Goal: Transaction & Acquisition: Purchase product/service

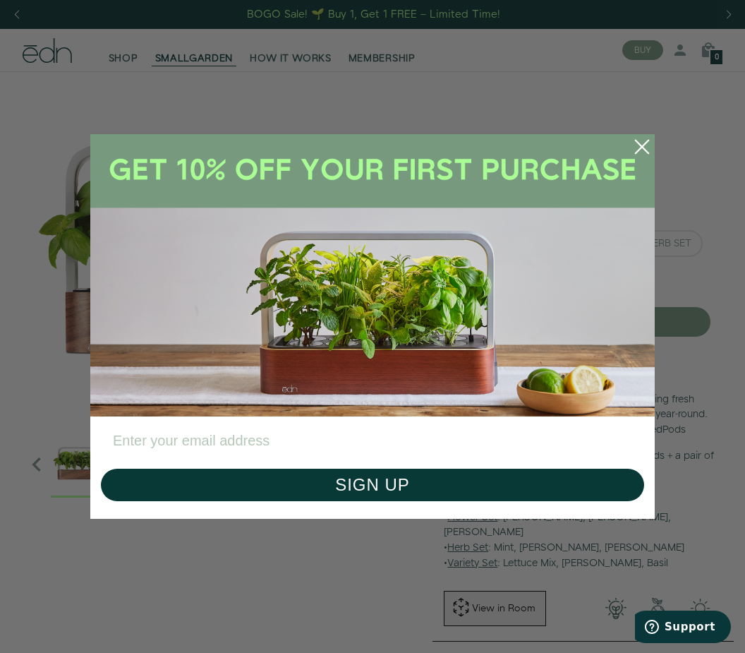
click at [468, 435] on input "Enter your email address" at bounding box center [372, 440] width 543 height 35
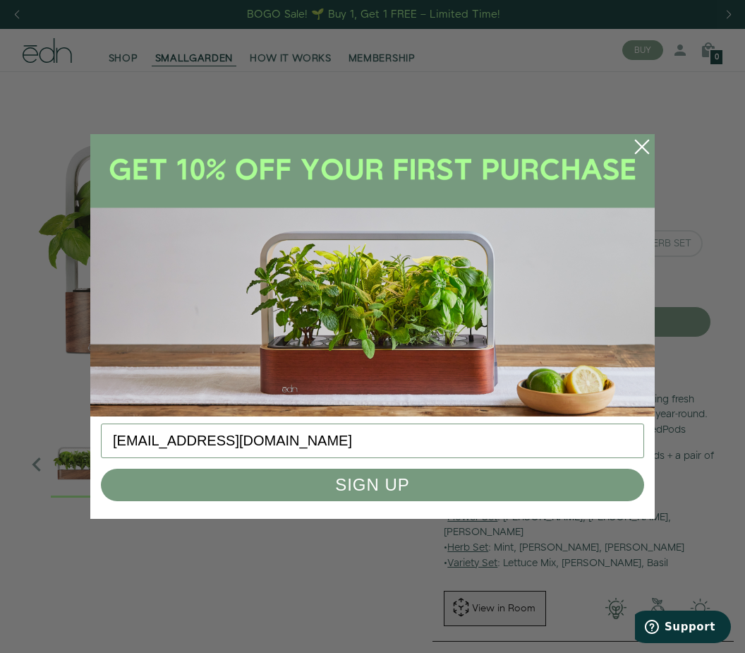
type input "critcey15@gmail.com"
click at [397, 487] on button "SIGN UP" at bounding box center [372, 485] width 543 height 32
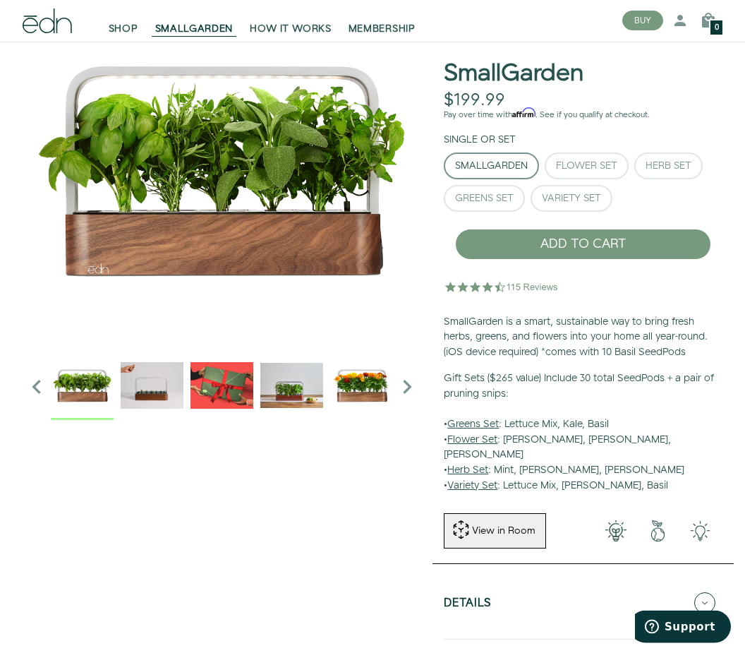
scroll to position [81, 0]
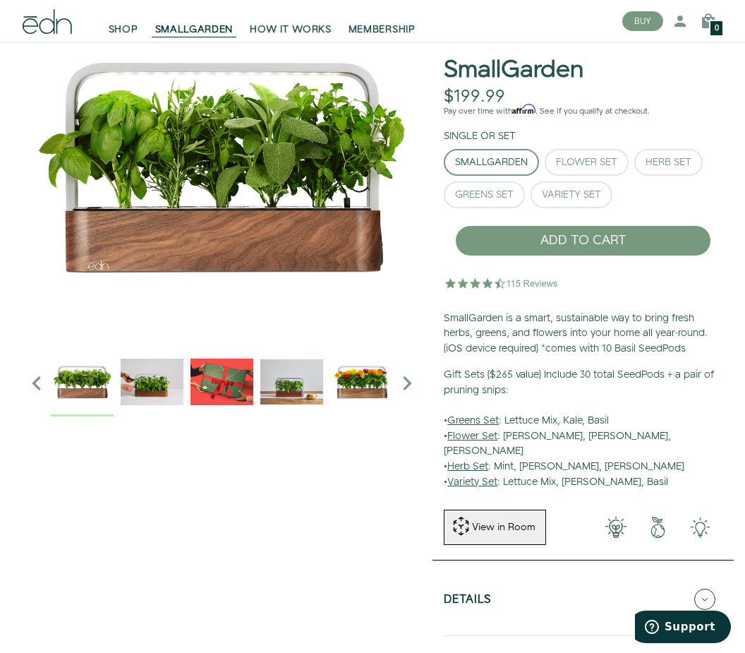
click at [476, 459] on u "Herb Set" at bounding box center [467, 466] width 41 height 14
click at [480, 459] on u "Herb Set" at bounding box center [467, 466] width 41 height 14
click at [668, 157] on div "Herb Set" at bounding box center [669, 162] width 46 height 10
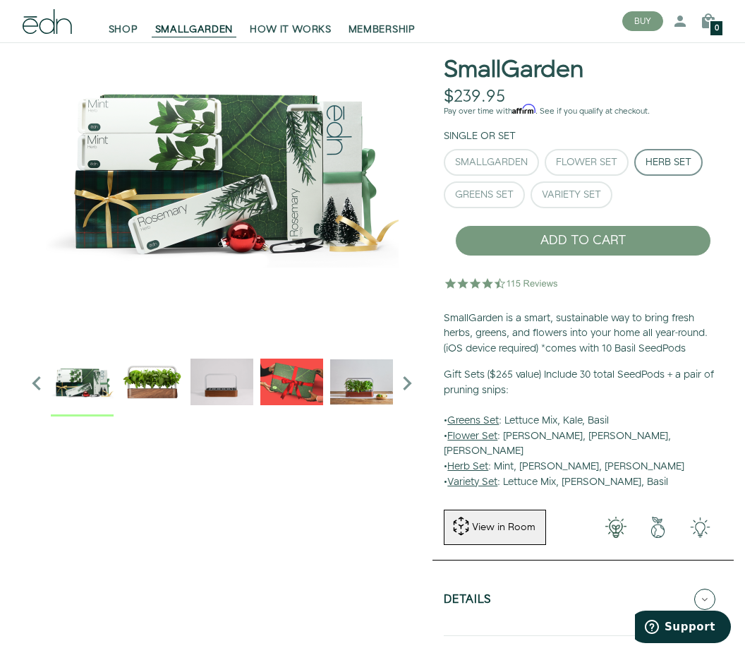
click at [667, 162] on div "Herb Set" at bounding box center [669, 162] width 46 height 10
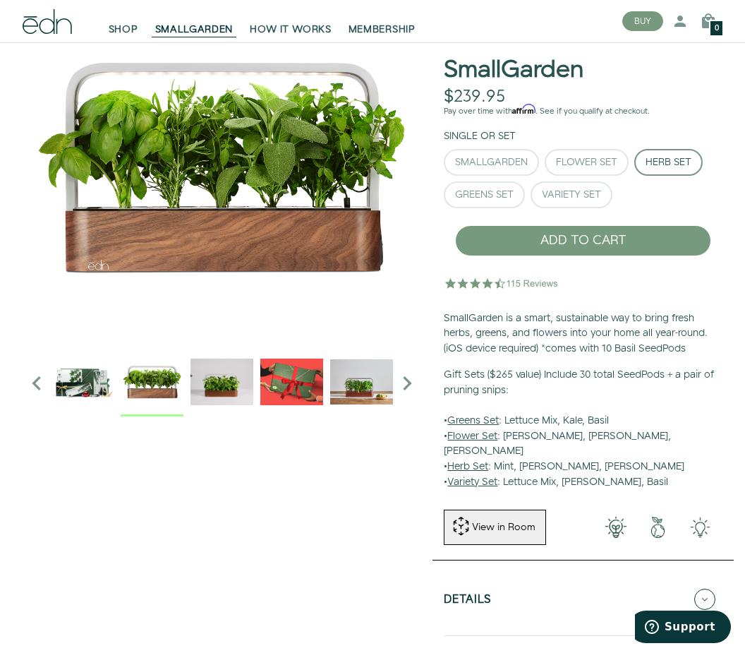
click at [148, 384] on img "1 / 6" at bounding box center [152, 381] width 63 height 63
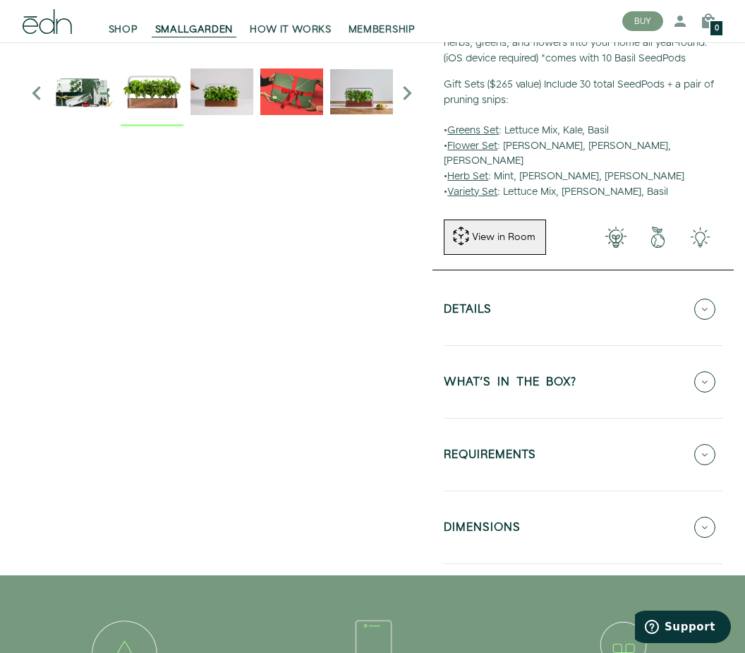
scroll to position [388, 0]
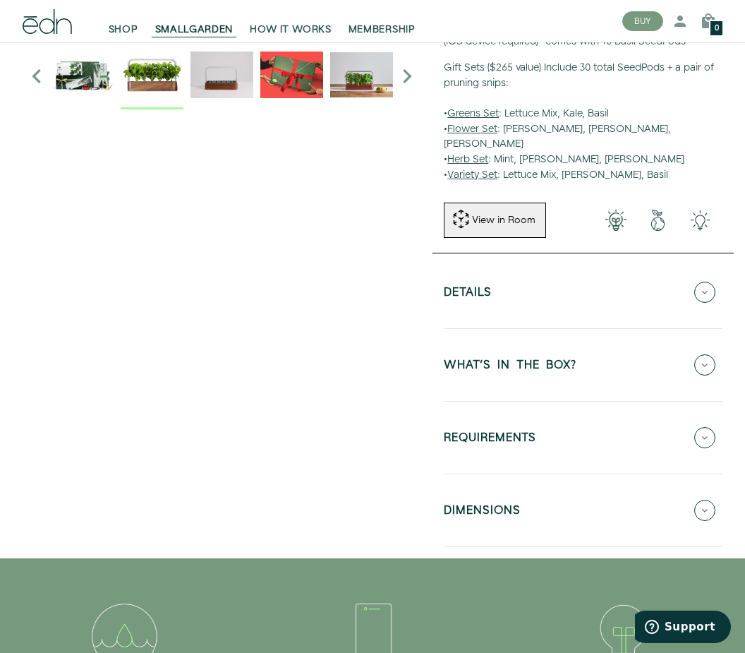
click at [711, 282] on icon at bounding box center [704, 292] width 21 height 21
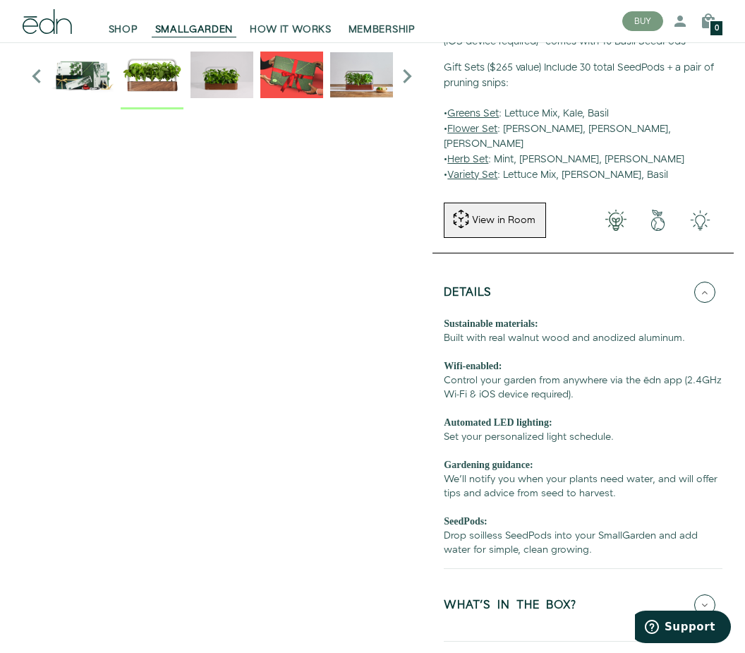
click at [709, 282] on icon at bounding box center [704, 292] width 21 height 21
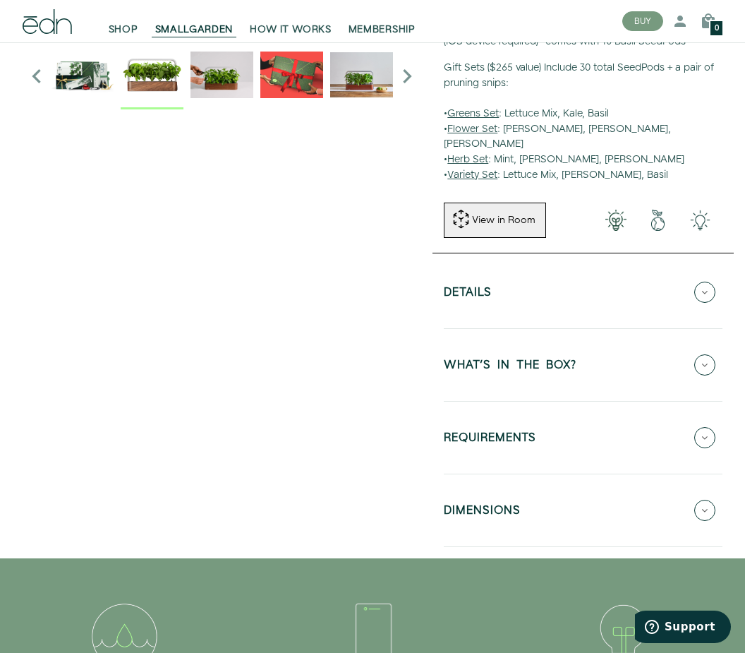
click at [711, 282] on icon at bounding box center [704, 292] width 21 height 21
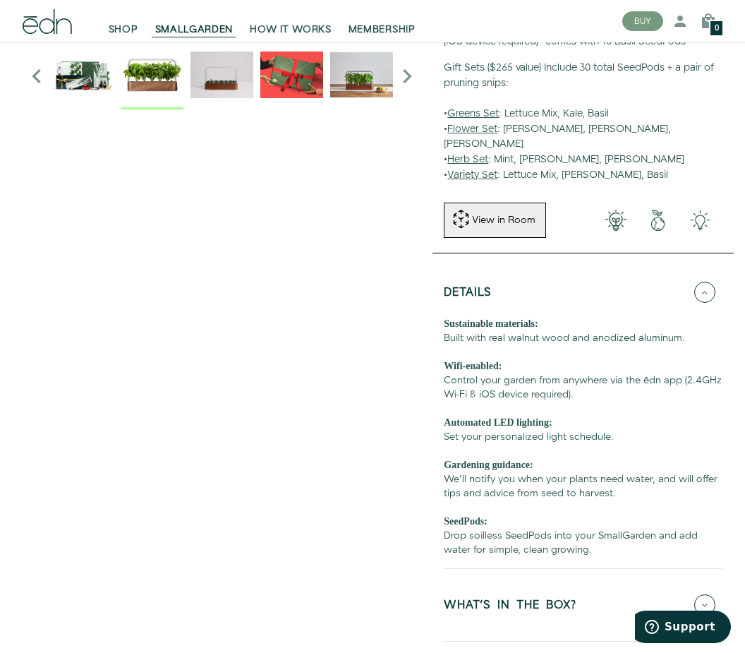
click at [708, 282] on icon at bounding box center [704, 292] width 21 height 21
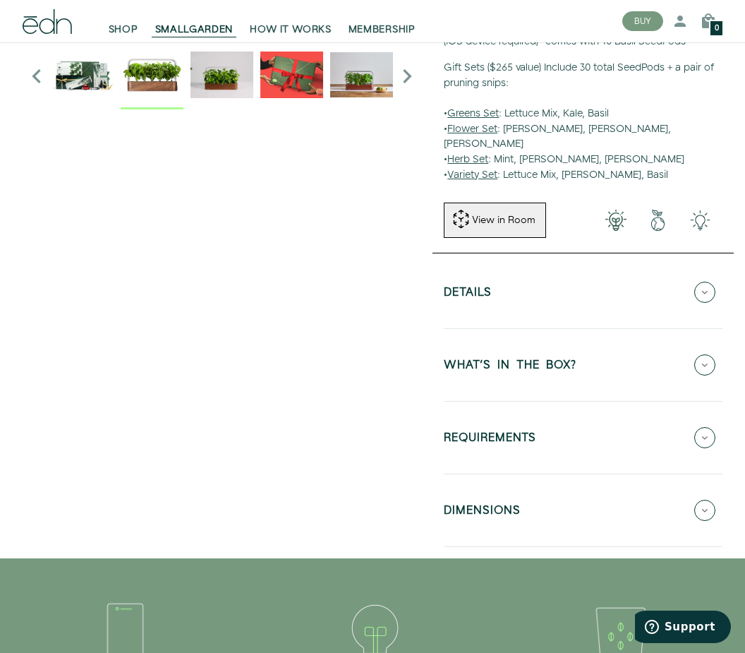
click at [704, 354] on icon at bounding box center [704, 364] width 21 height 21
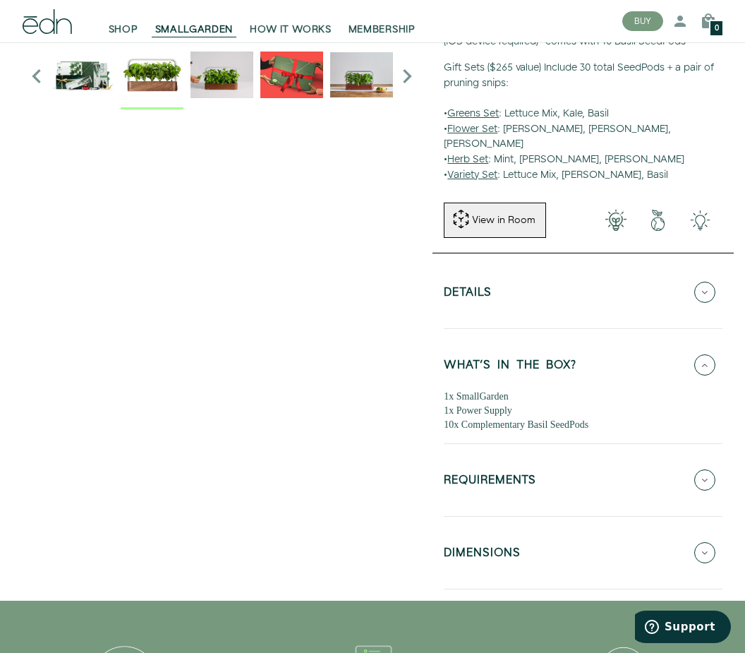
click at [701, 354] on icon at bounding box center [704, 364] width 21 height 21
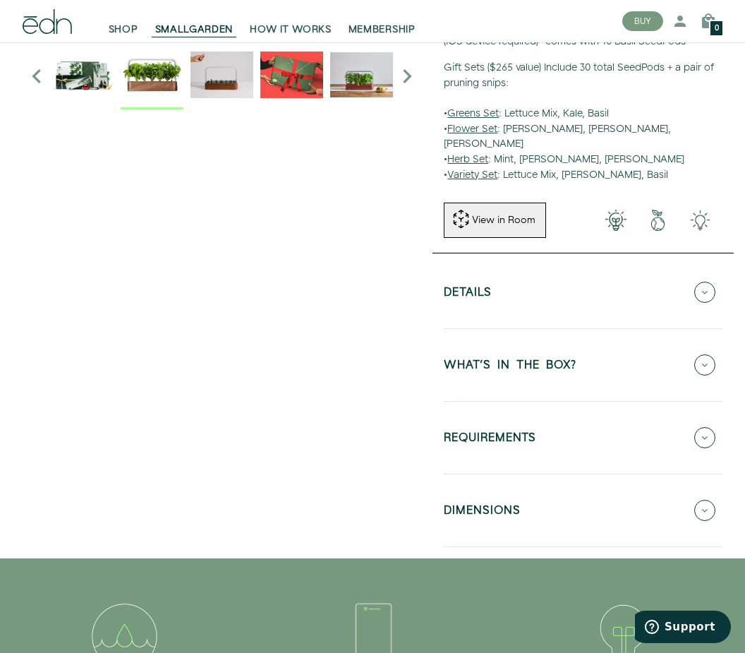
click at [709, 427] on icon at bounding box center [704, 437] width 21 height 21
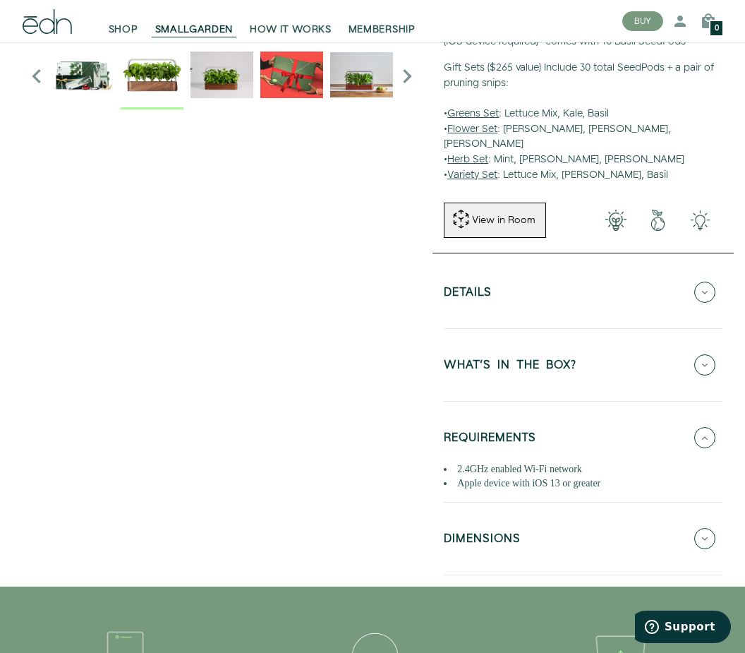
click at [709, 427] on icon at bounding box center [704, 437] width 21 height 21
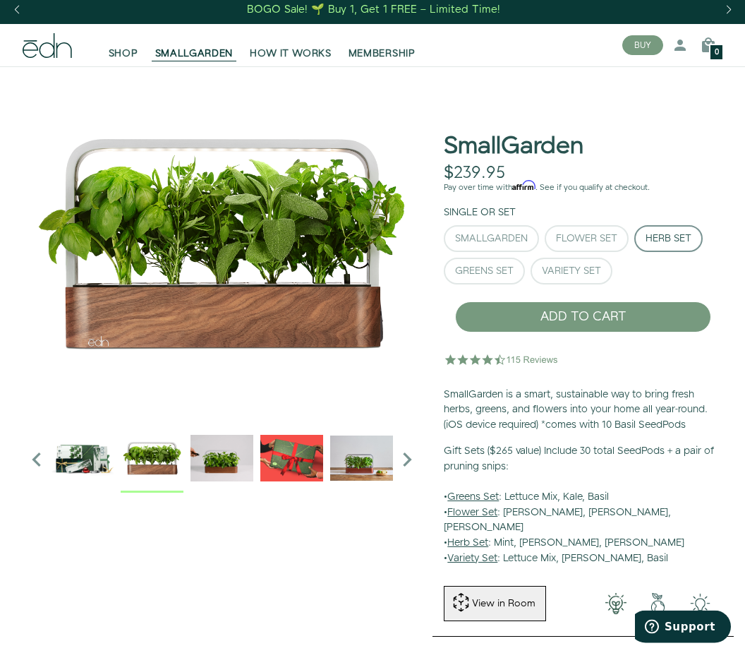
scroll to position [0, 0]
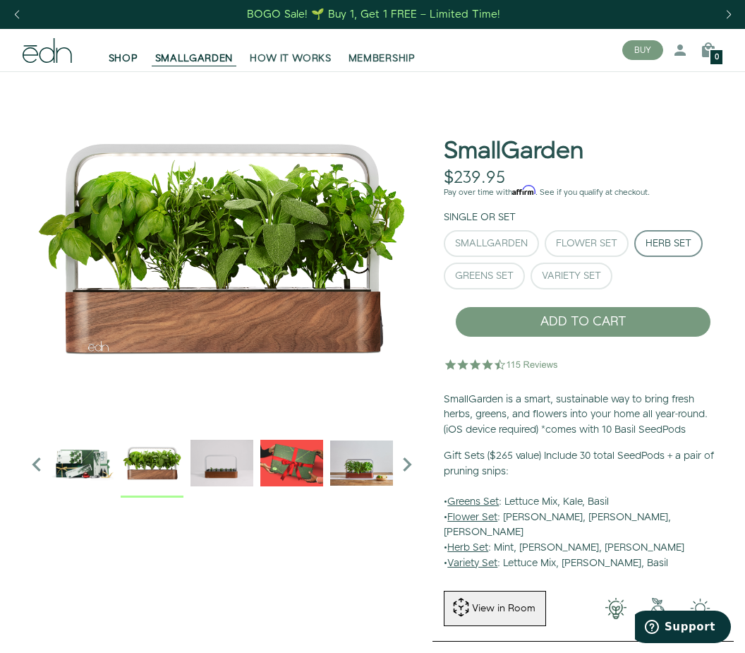
click at [117, 47] on link "SHOP" at bounding box center [123, 50] width 47 height 31
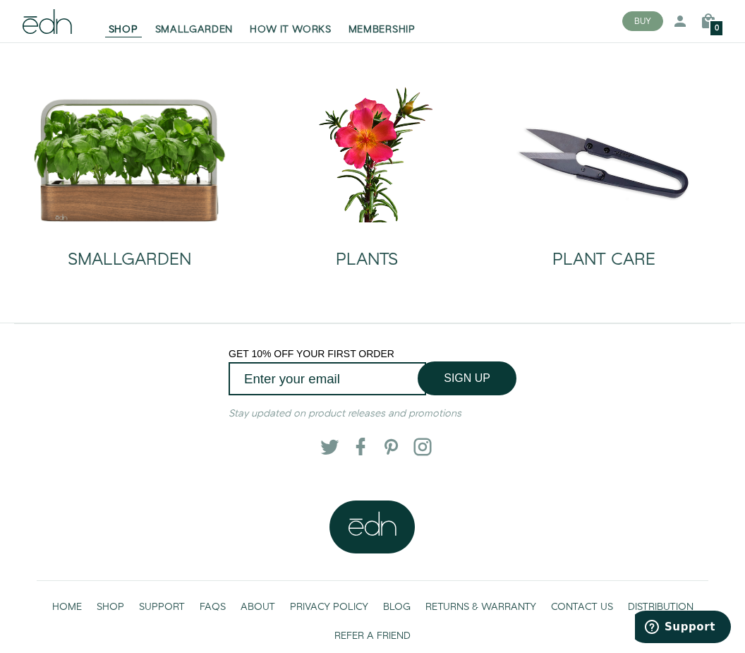
scroll to position [54, 0]
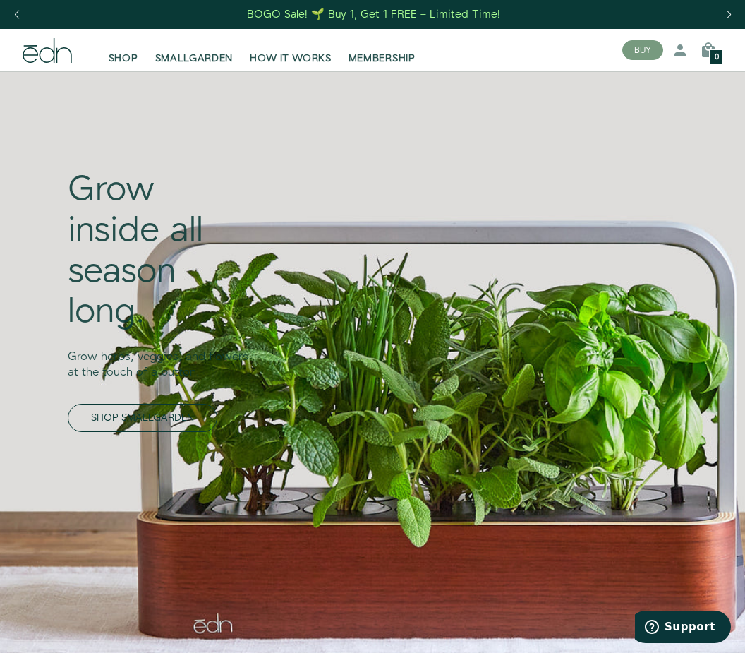
click at [131, 407] on link "SHOP SMALLGARDEN" at bounding box center [143, 418] width 150 height 28
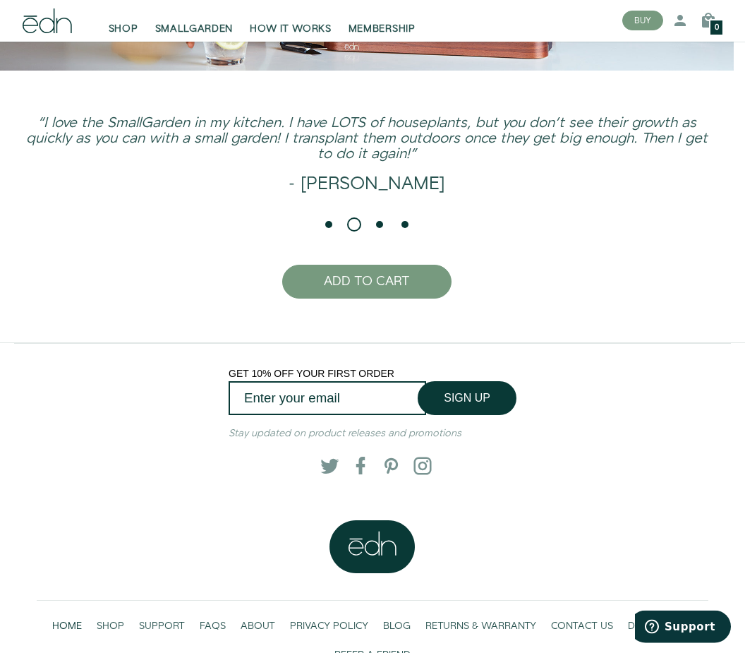
scroll to position [2722, 0]
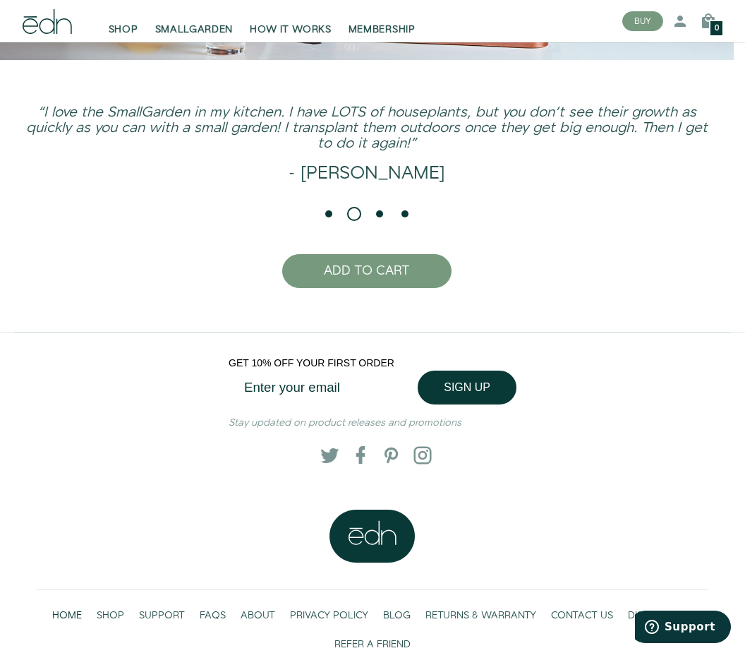
click at [357, 404] on input "Enter your email" at bounding box center [328, 386] width 198 height 33
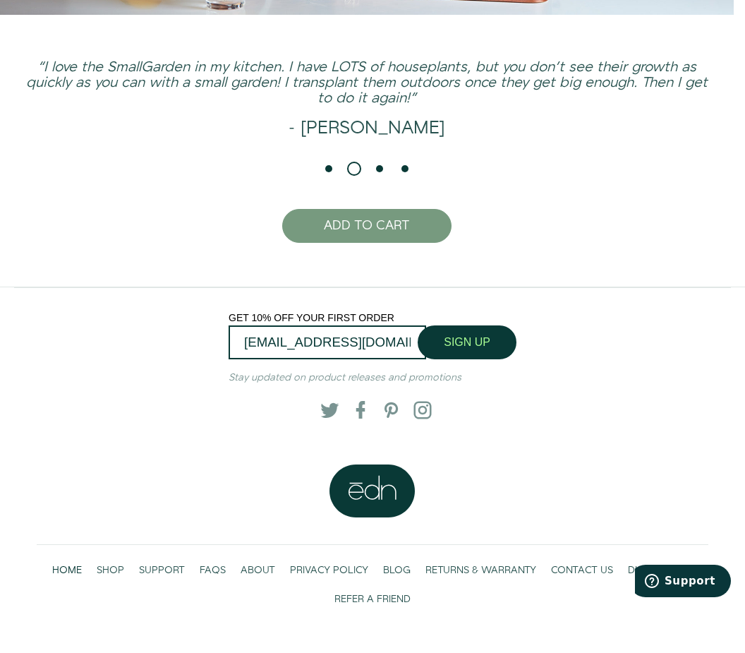
type input "critcey15@gmail.com"
click at [478, 374] on button "SIGN UP" at bounding box center [467, 388] width 99 height 34
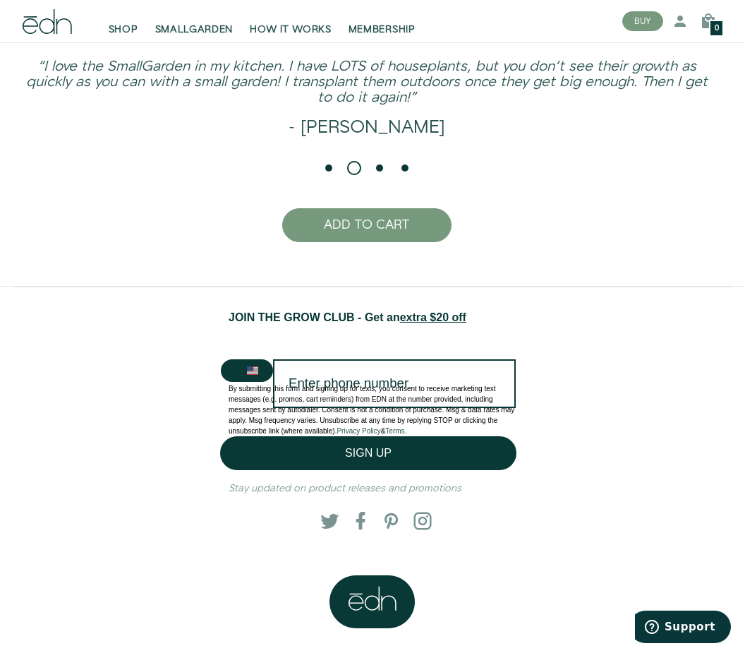
click at [413, 408] on input "Enter phone number" at bounding box center [394, 383] width 243 height 49
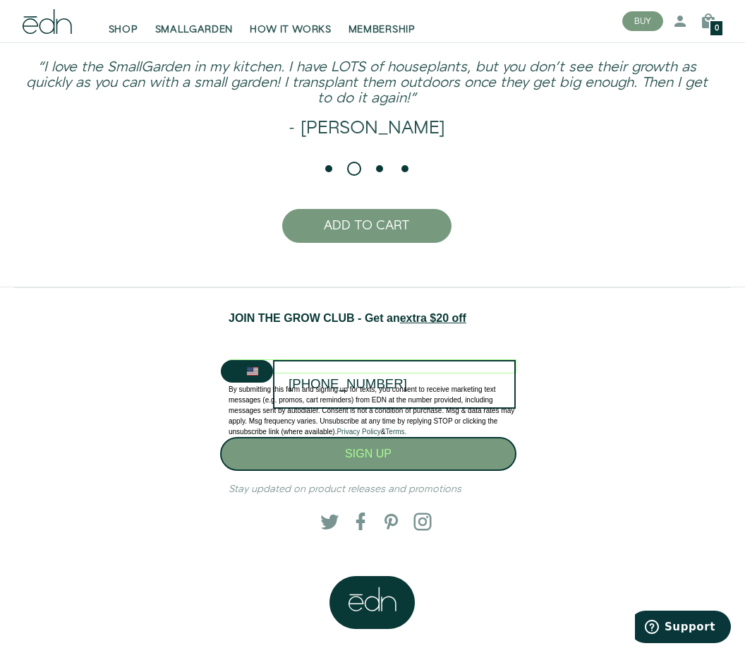
type input "269-775-2884"
click at [397, 471] on button "SIGN UP" at bounding box center [368, 454] width 296 height 34
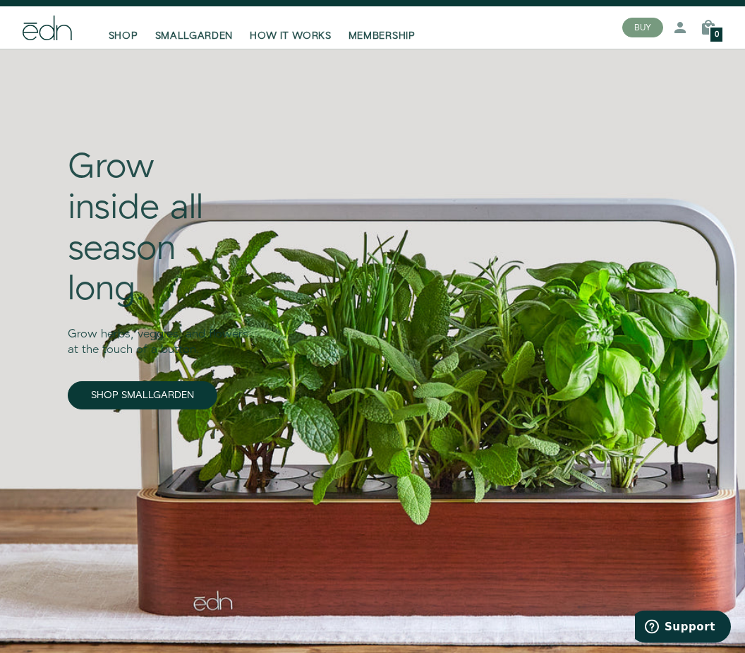
scroll to position [0, 0]
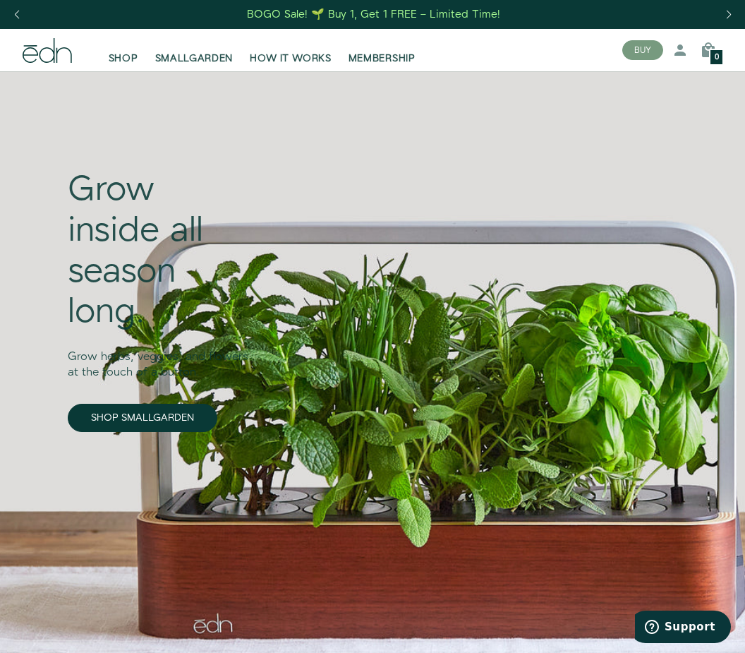
click at [730, 16] on div "Next slide" at bounding box center [728, 14] width 19 height 31
click at [730, 11] on div "Next slide" at bounding box center [728, 14] width 19 height 31
click at [728, 10] on div "Next slide" at bounding box center [728, 14] width 19 height 31
click at [115, 416] on link "SHOP SMALLGARDEN" at bounding box center [143, 418] width 150 height 28
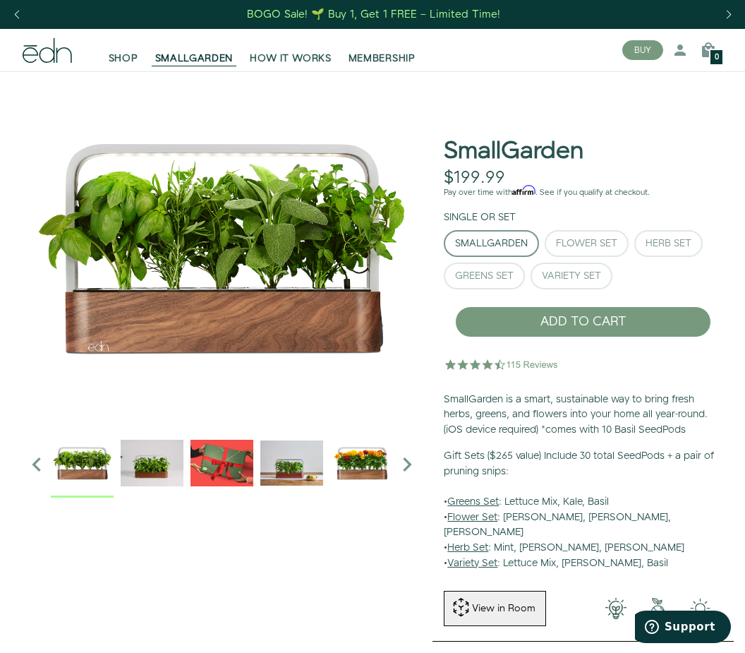
click at [680, 223] on div "Single or Set SmallGarden Flower Set Herb Set Greens Set" at bounding box center [583, 252] width 279 height 85
click at [662, 245] on div "Herb Set" at bounding box center [669, 244] width 46 height 10
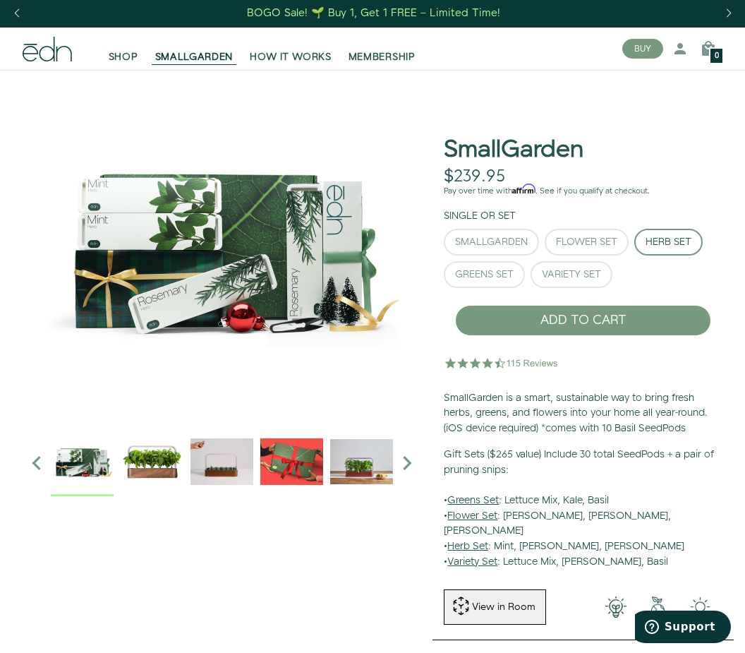
scroll to position [2, 0]
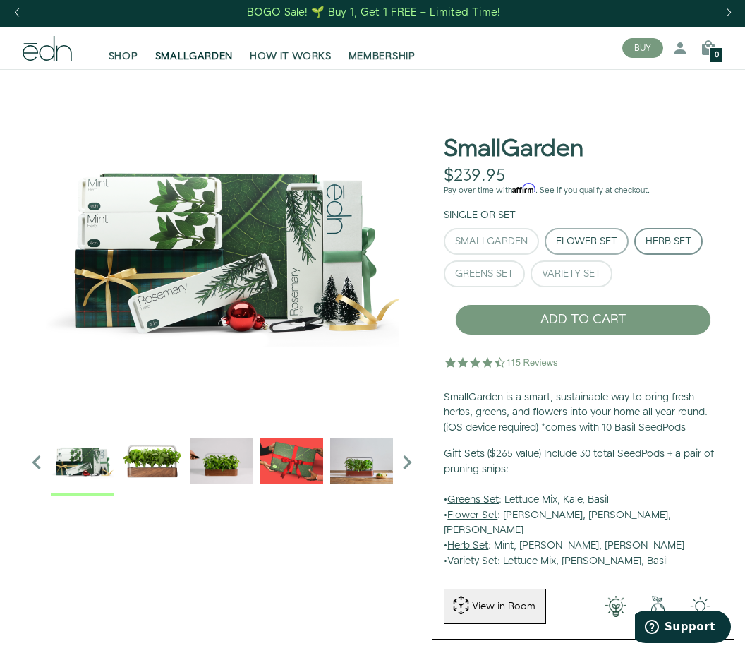
click at [601, 228] on button "Flower Set" at bounding box center [587, 241] width 84 height 27
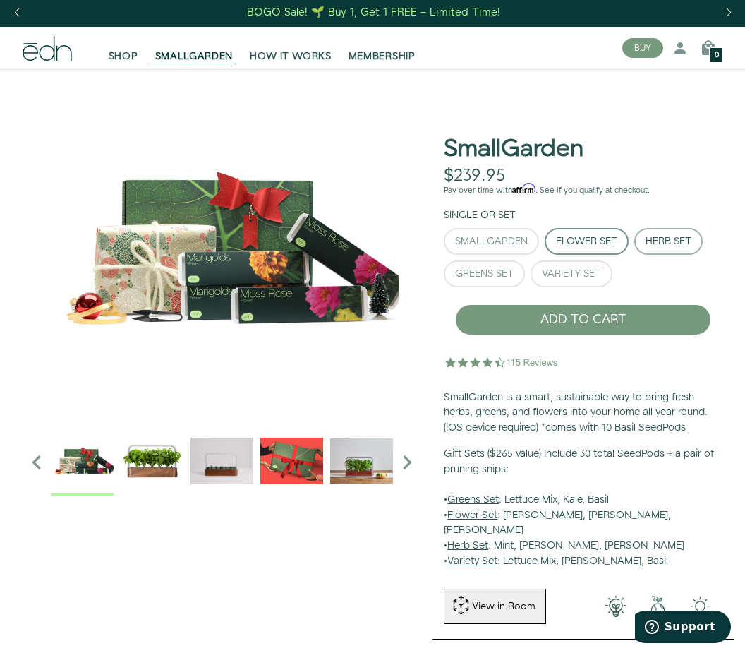
click at [667, 231] on button "Herb Set" at bounding box center [668, 241] width 68 height 27
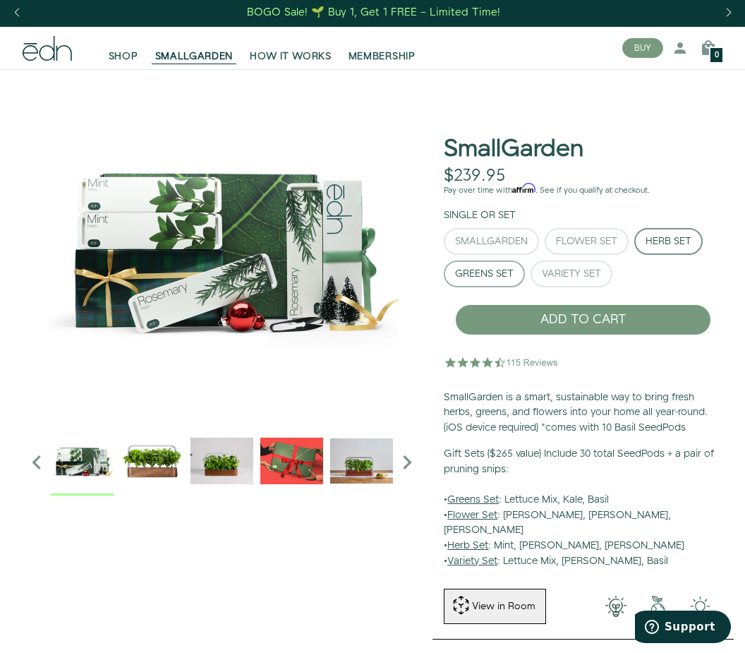
click at [497, 269] on div "Greens Set" at bounding box center [484, 274] width 59 height 10
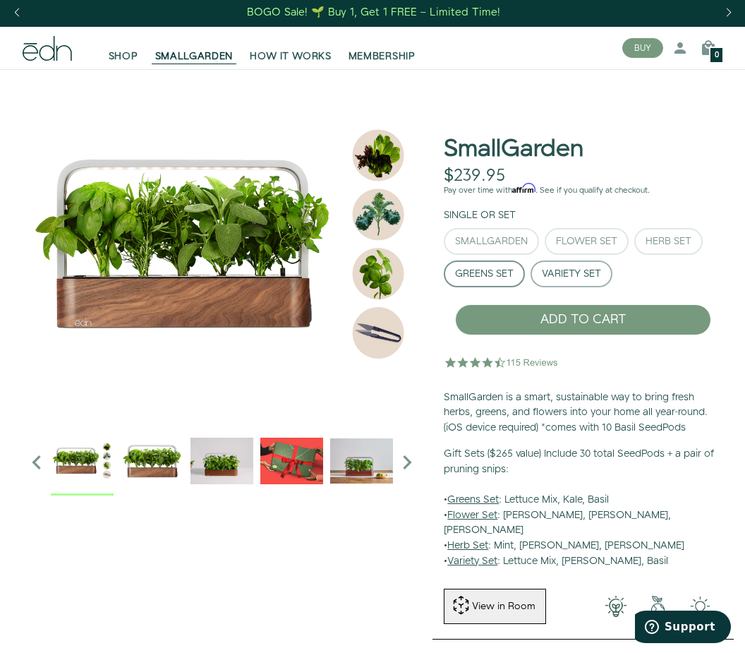
click at [584, 273] on div "Variety Set" at bounding box center [571, 274] width 59 height 10
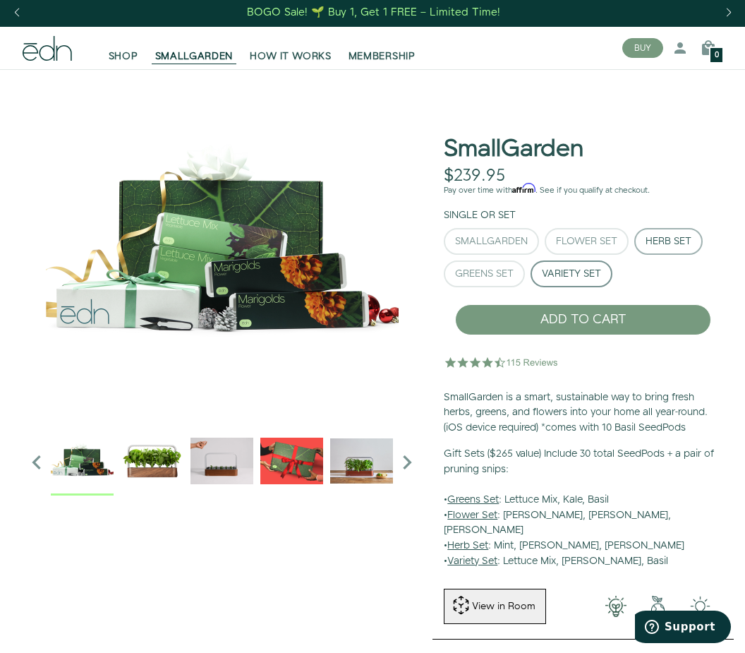
click at [669, 239] on div "Herb Set" at bounding box center [669, 241] width 46 height 10
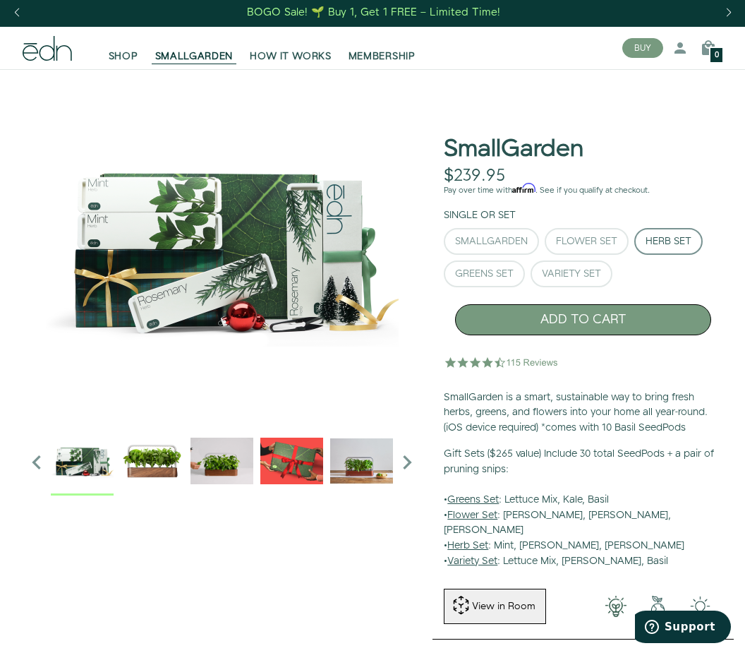
click at [618, 310] on button "ADD TO CART" at bounding box center [583, 319] width 256 height 31
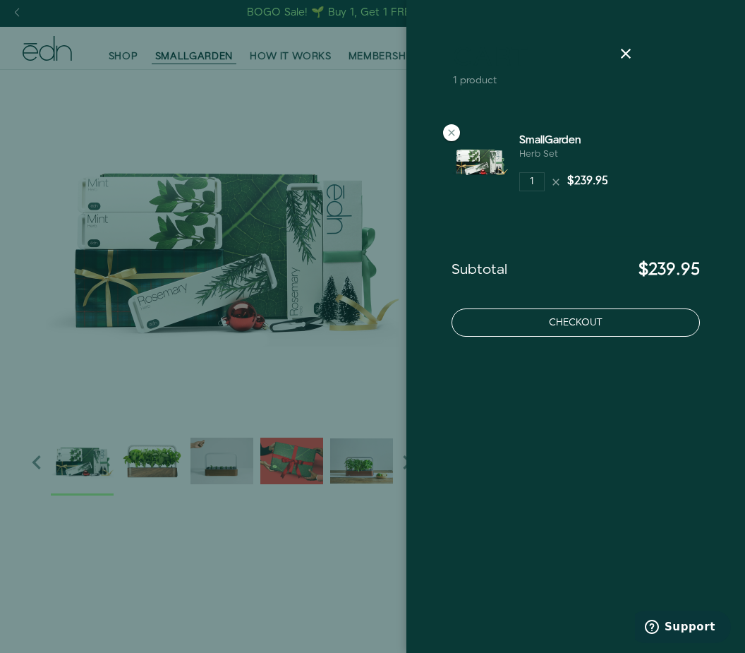
click at [605, 318] on button "Checkout" at bounding box center [576, 322] width 248 height 28
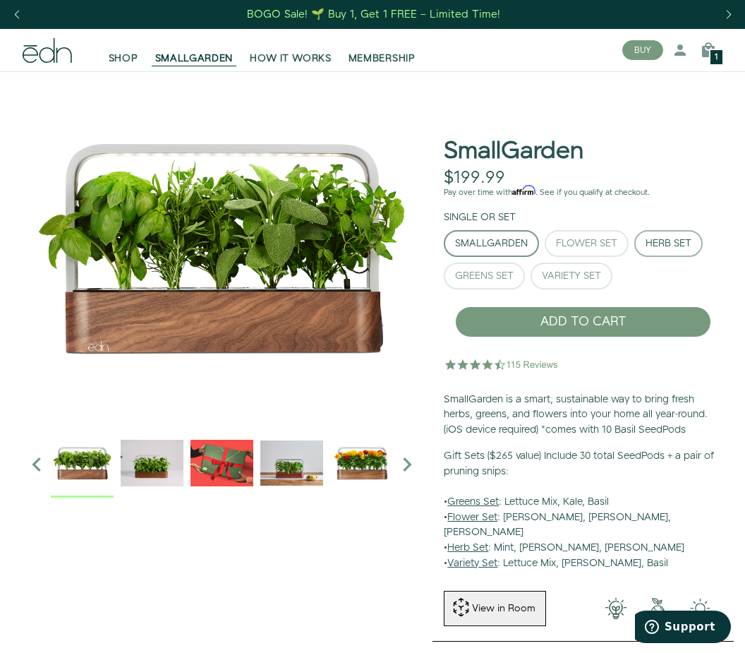
click at [674, 239] on div "Herb Set" at bounding box center [669, 244] width 46 height 10
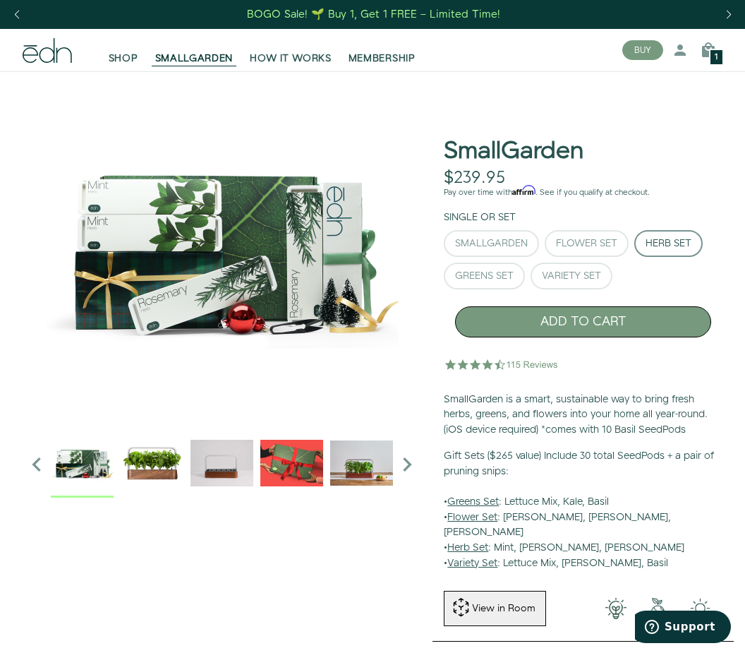
click at [614, 315] on button "ADD TO CART" at bounding box center [583, 321] width 256 height 31
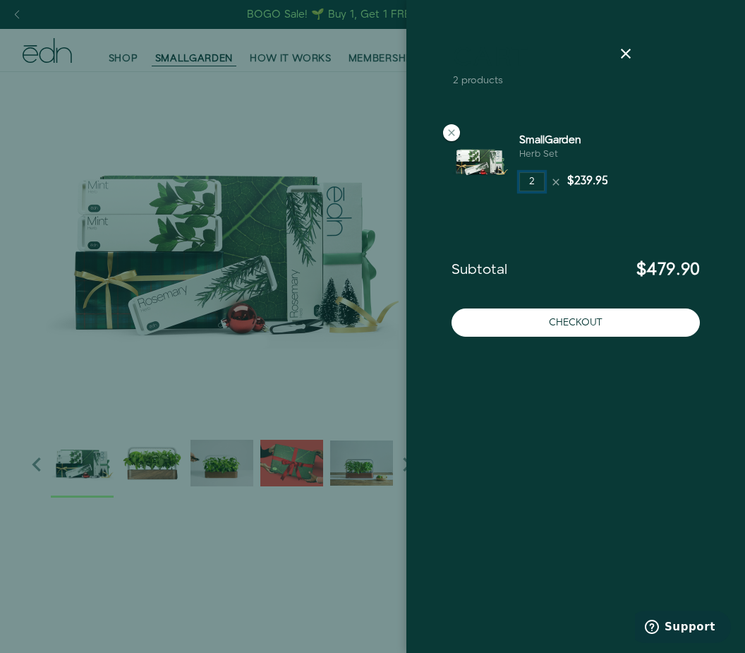
click at [541, 176] on input "2" at bounding box center [531, 182] width 25 height 20
type input "1"
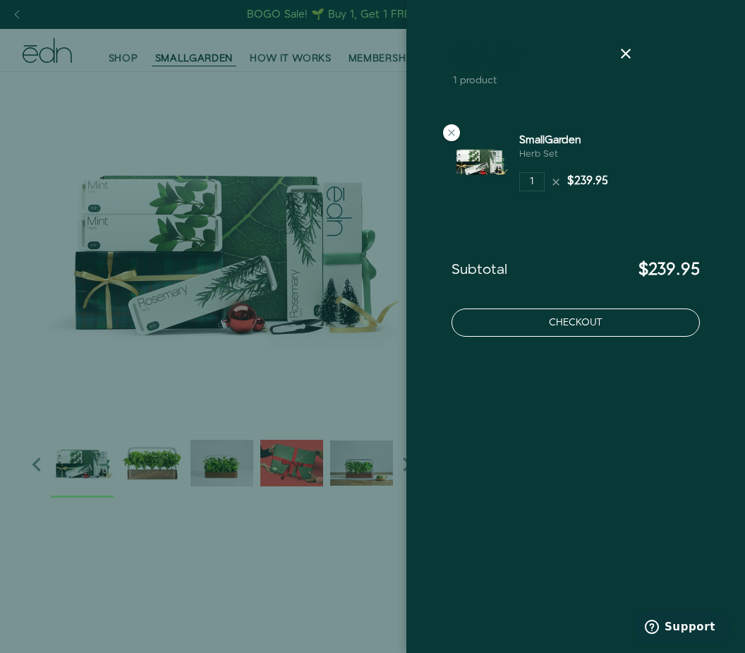
click at [613, 317] on button "Checkout" at bounding box center [576, 322] width 248 height 28
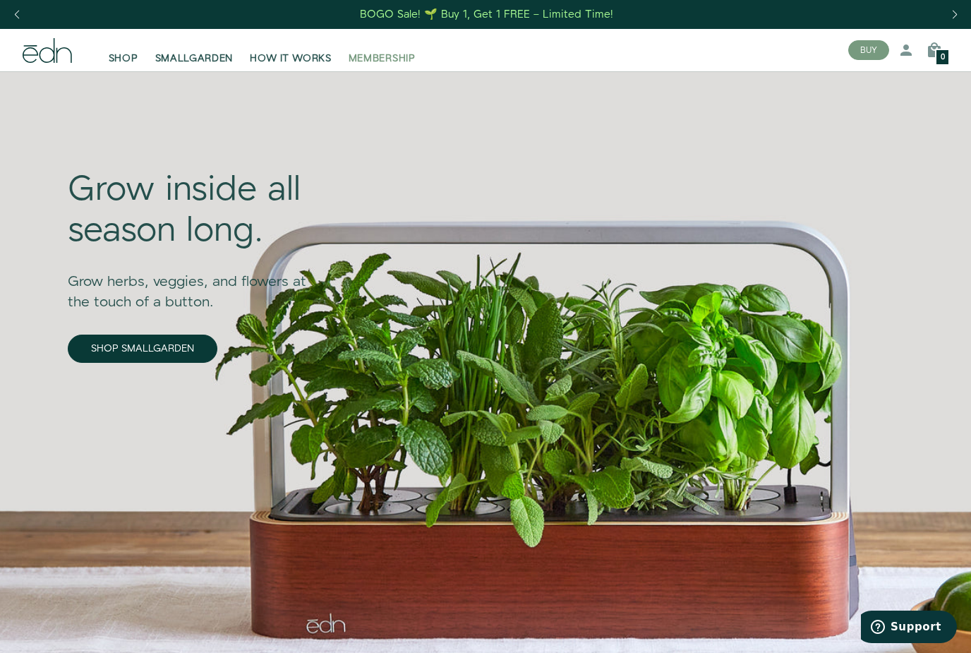
click at [399, 59] on span "MEMBERSHIP" at bounding box center [382, 59] width 67 height 14
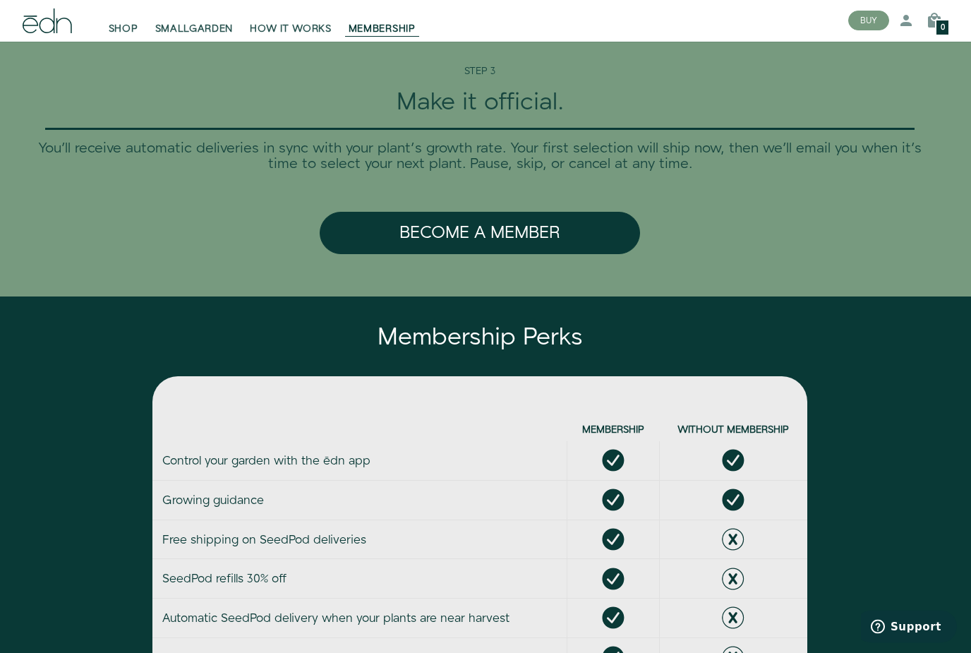
scroll to position [3182, 0]
